Goal: Navigation & Orientation: Find specific page/section

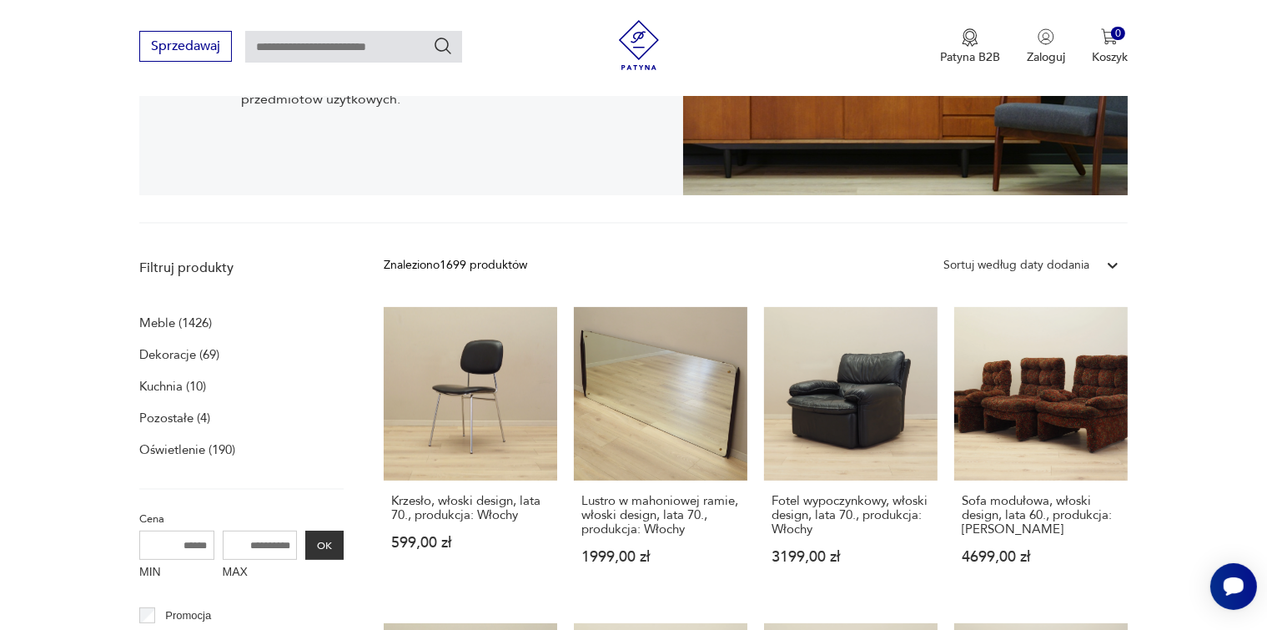
click at [1002, 267] on div "Sortuj według daty dodania" at bounding box center [1016, 265] width 146 height 18
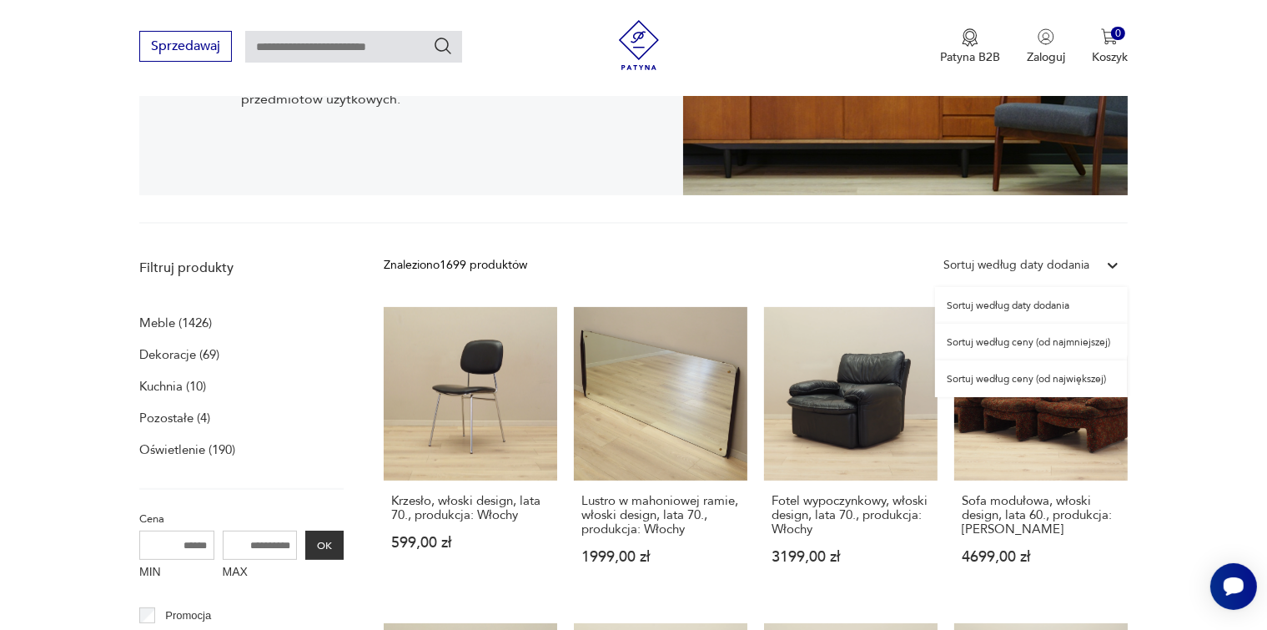
click at [1010, 342] on div "Sortuj według ceny (od najmniejszej)" at bounding box center [1031, 342] width 193 height 37
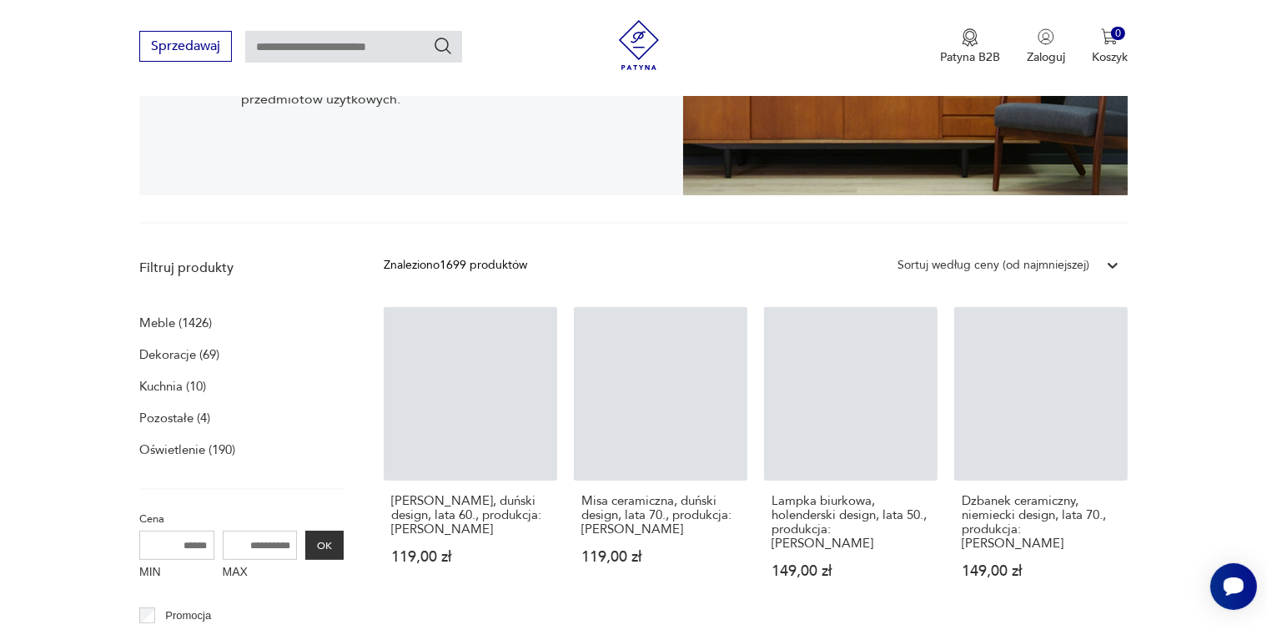
scroll to position [510, 0]
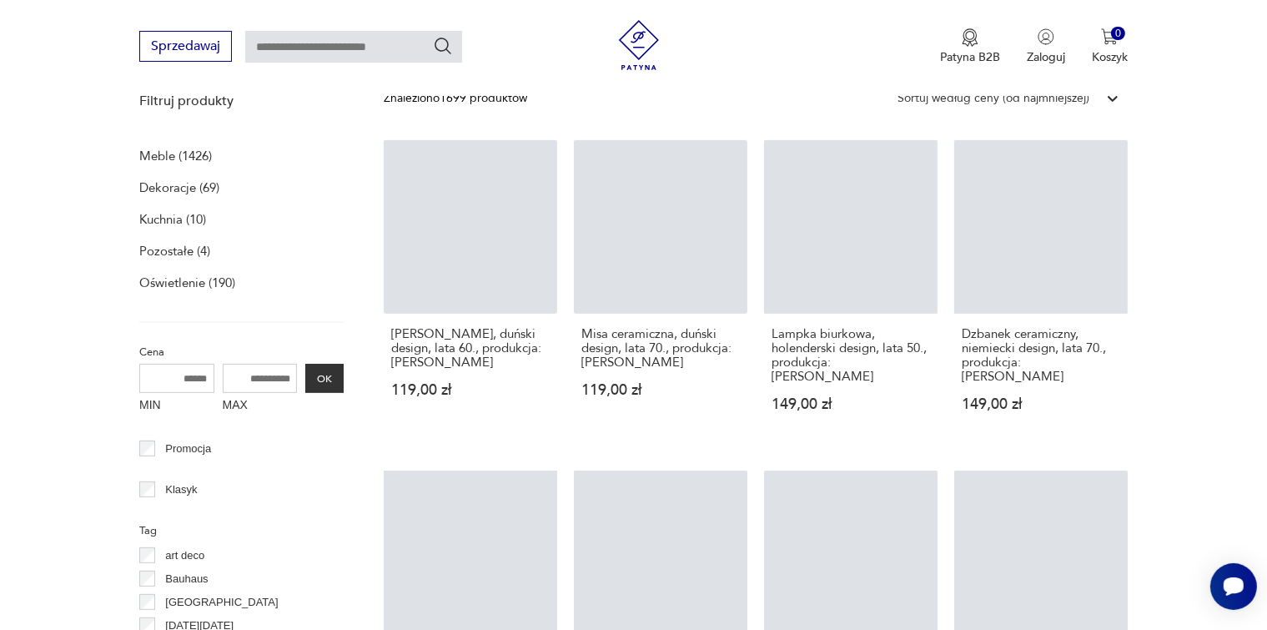
click at [156, 155] on p "Meble (1426)" at bounding box center [175, 155] width 73 height 23
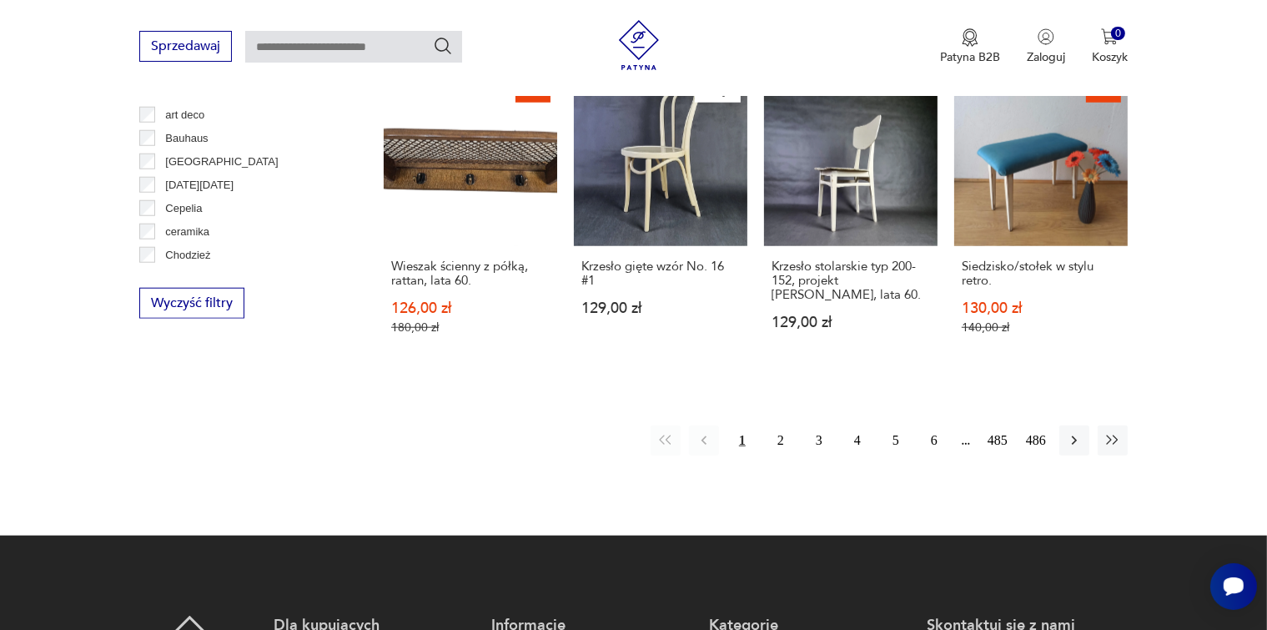
scroll to position [1619, 0]
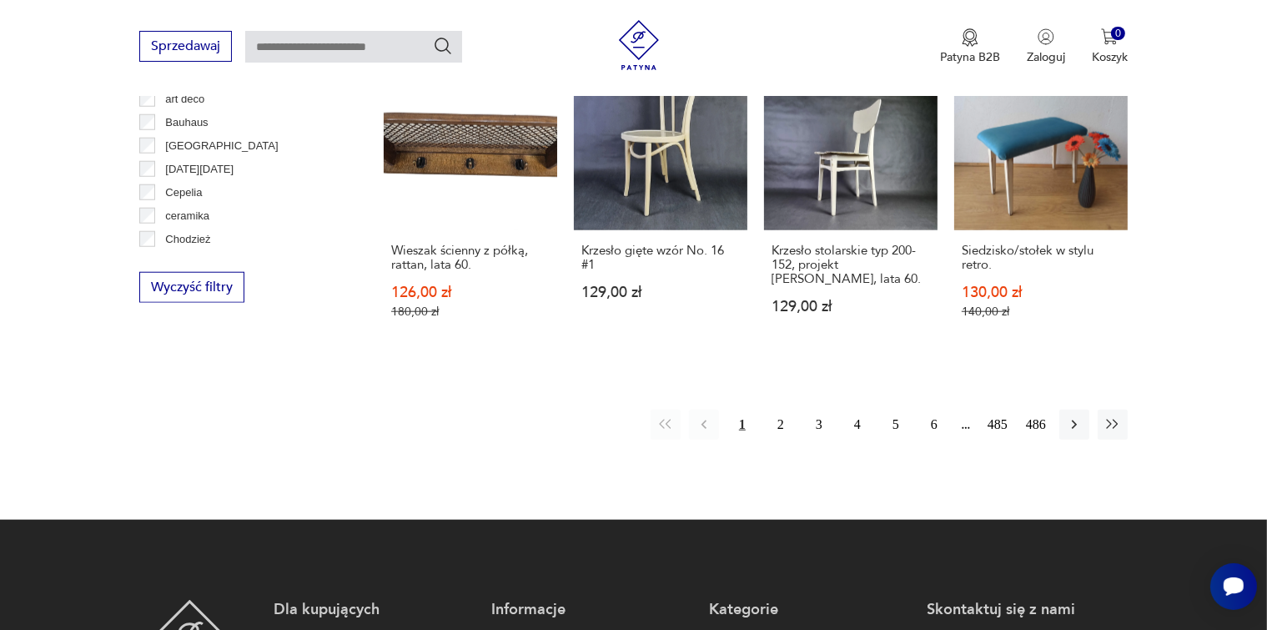
drag, startPoint x: 777, startPoint y: 425, endPoint x: 1151, endPoint y: 333, distance: 384.9
click at [778, 424] on button "2" at bounding box center [781, 424] width 30 height 30
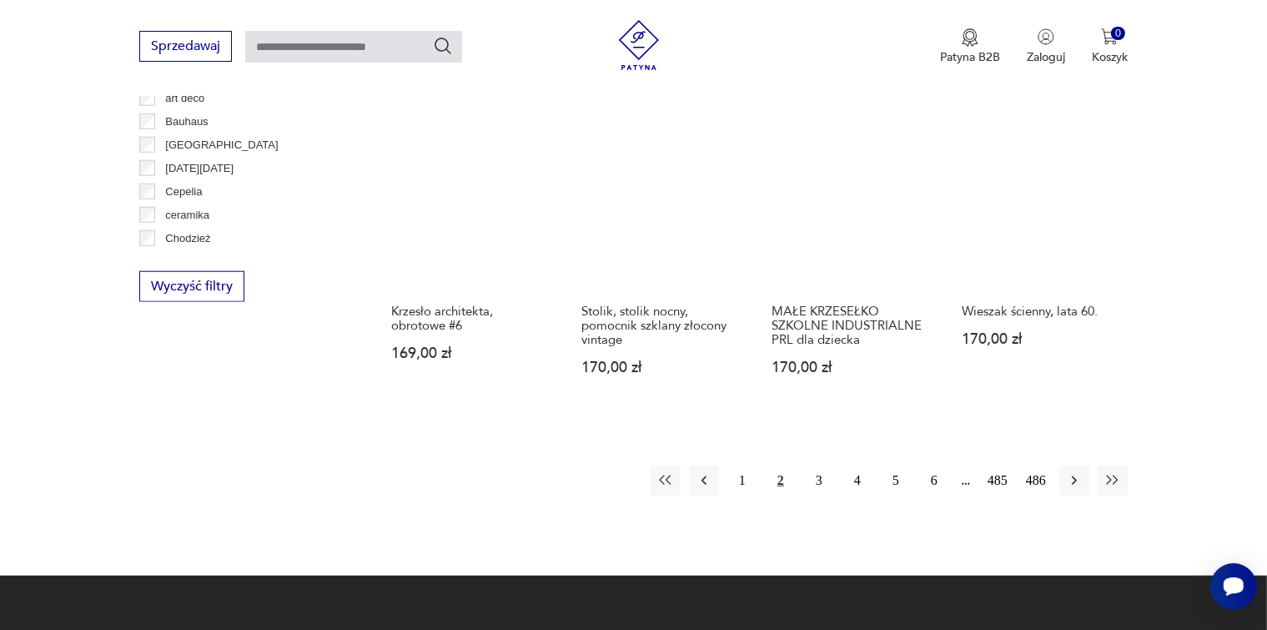
scroll to position [1526, 0]
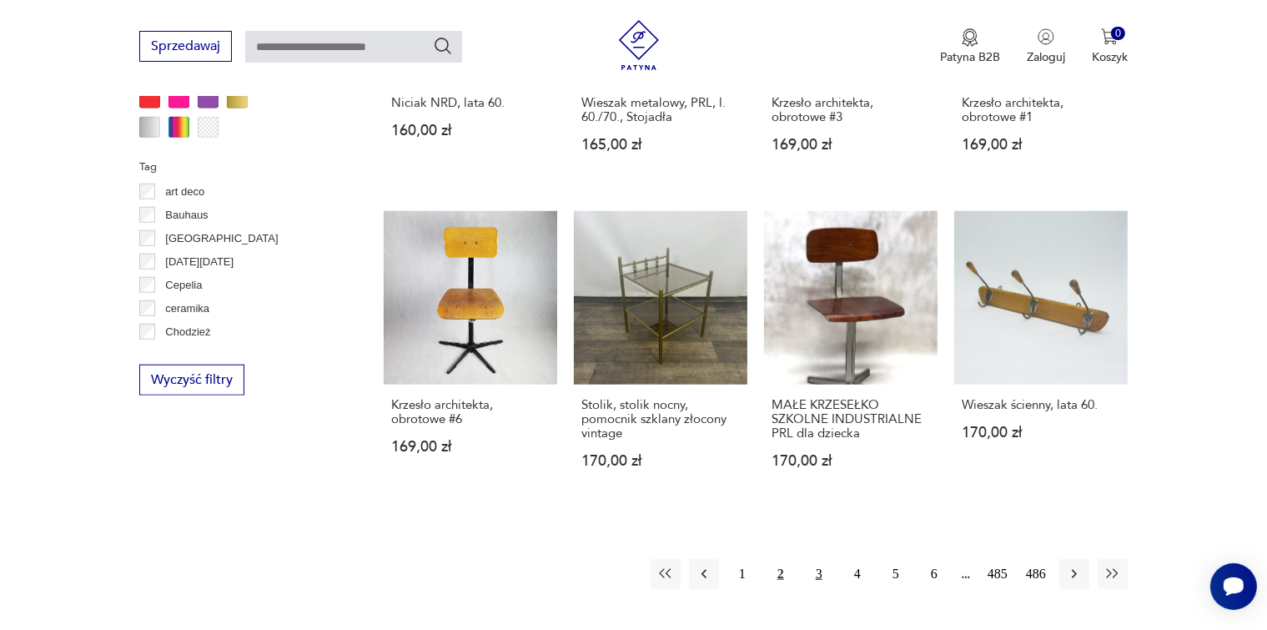
click at [819, 559] on button "3" at bounding box center [819, 574] width 30 height 30
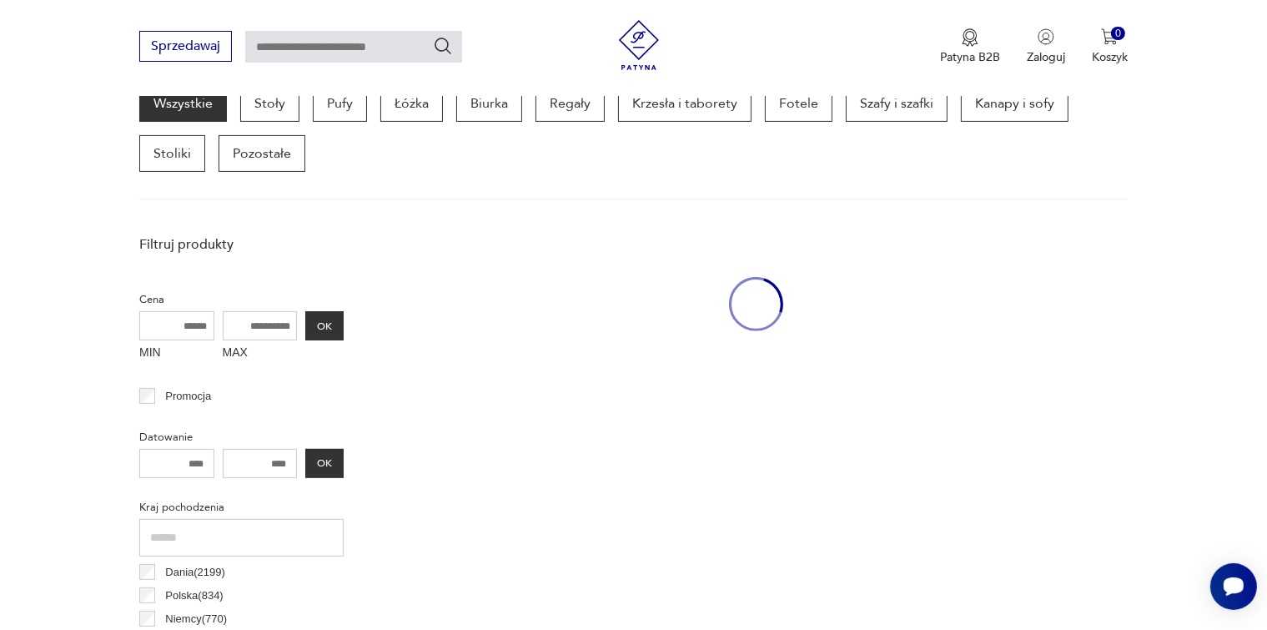
scroll to position [442, 0]
